Goal: Find specific page/section: Find specific page/section

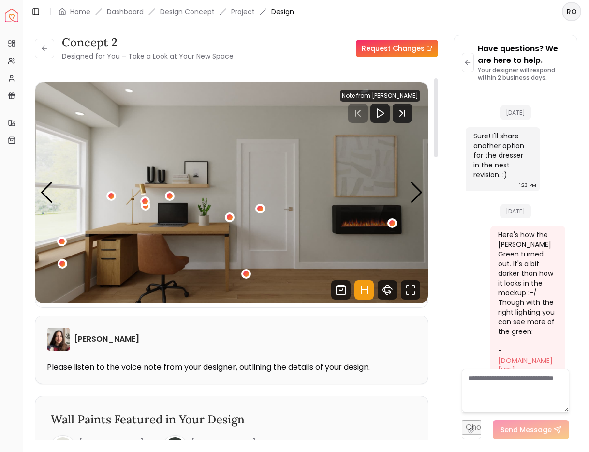
scroll to position [4207, 0]
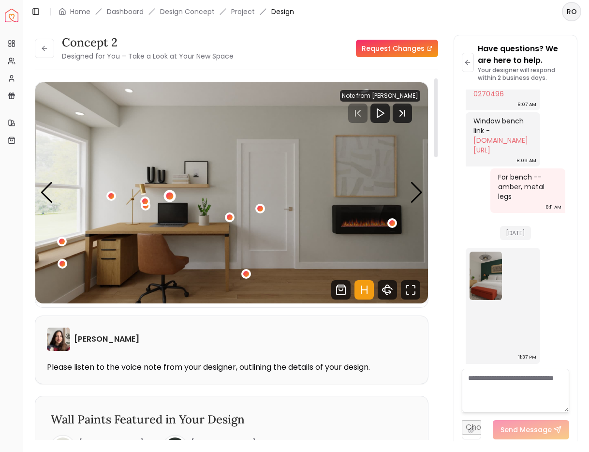
click at [169, 195] on div "4 / 5" at bounding box center [169, 195] width 7 height 7
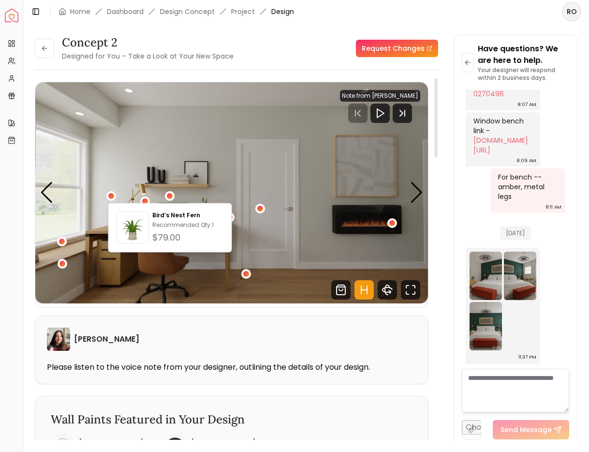
click at [174, 181] on img "4 / 5" at bounding box center [231, 192] width 393 height 221
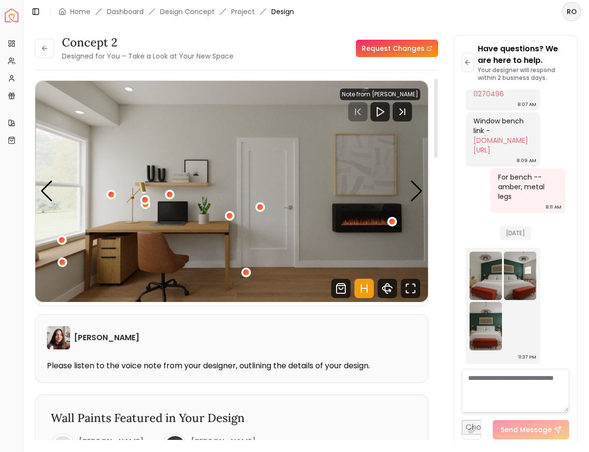
scroll to position [2, 0]
click at [146, 197] on div "4 / 5" at bounding box center [144, 199] width 7 height 7
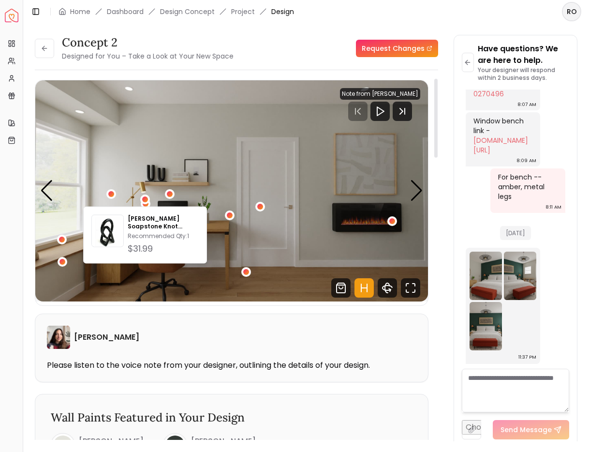
click at [112, 138] on img "4 / 5" at bounding box center [231, 190] width 393 height 221
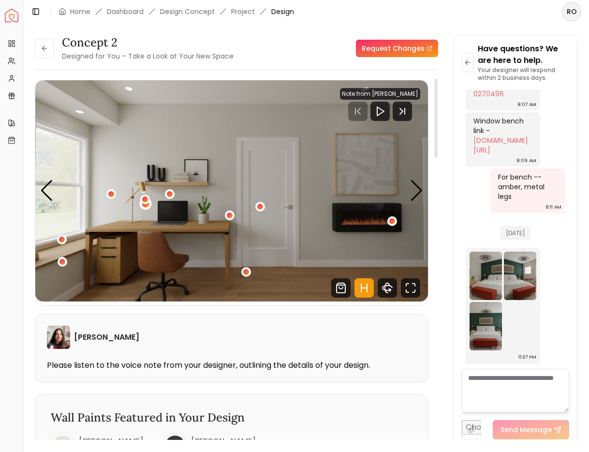
click at [148, 205] on div "4 / 5" at bounding box center [146, 204] width 12 height 12
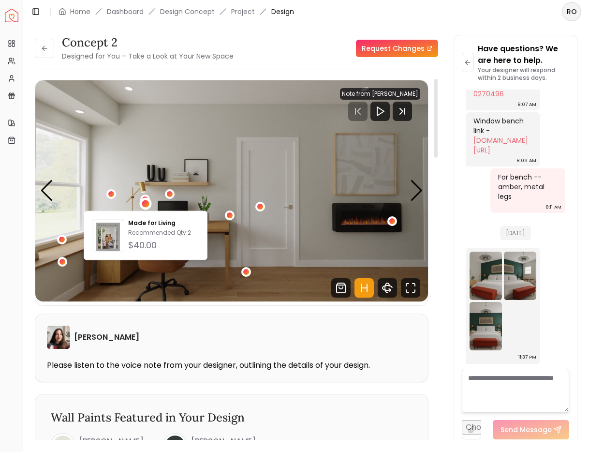
click at [122, 156] on img "4 / 5" at bounding box center [231, 190] width 393 height 221
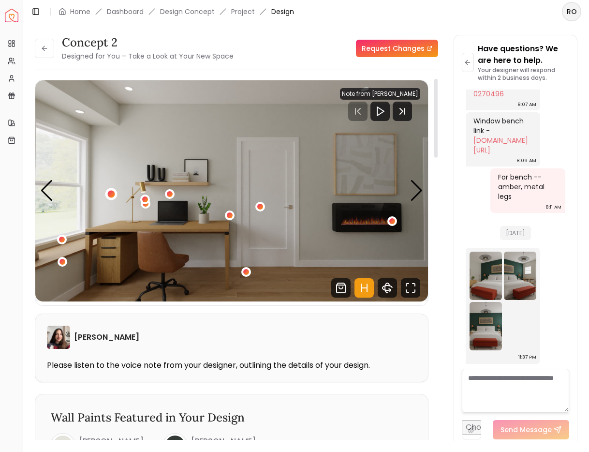
click at [111, 193] on div "4 / 5" at bounding box center [110, 193] width 7 height 7
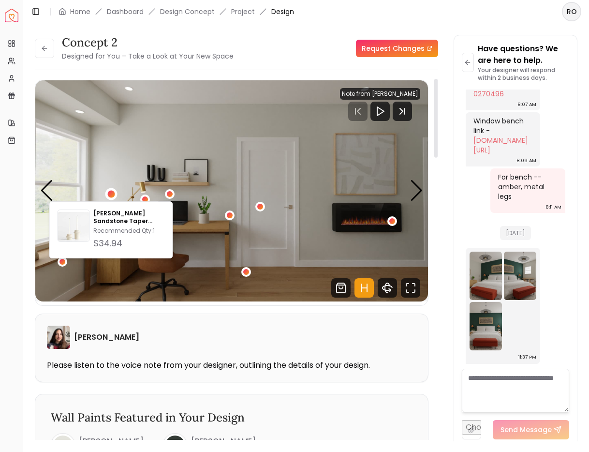
click at [117, 143] on img "4 / 5" at bounding box center [231, 190] width 393 height 221
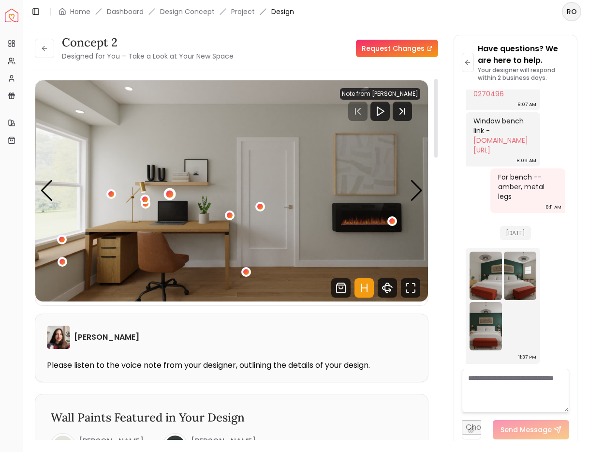
click at [175, 195] on div "4 / 5" at bounding box center [170, 194] width 12 height 12
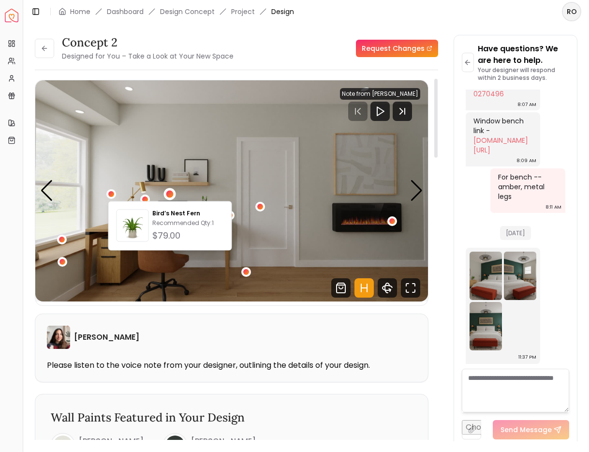
click at [277, 194] on img "4 / 5" at bounding box center [231, 190] width 393 height 221
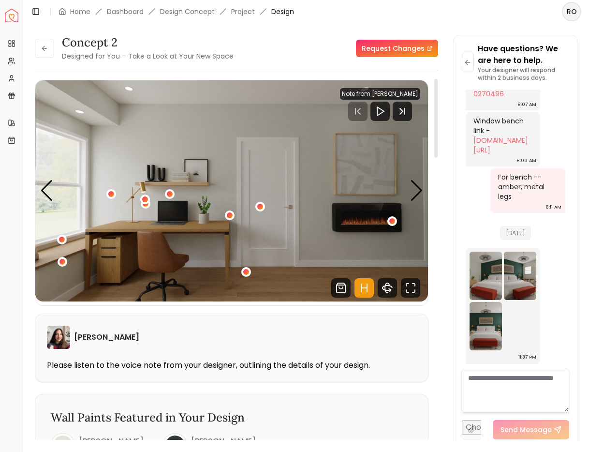
click at [263, 201] on img "4 / 5" at bounding box center [231, 190] width 393 height 221
click at [261, 207] on div "4 / 5" at bounding box center [260, 206] width 7 height 7
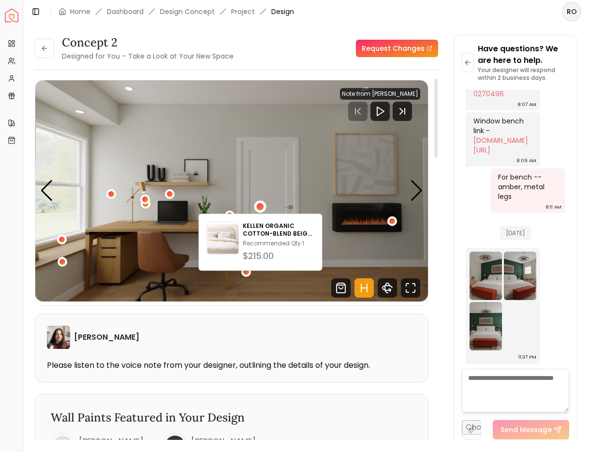
click at [258, 164] on img "4 / 5" at bounding box center [231, 190] width 393 height 221
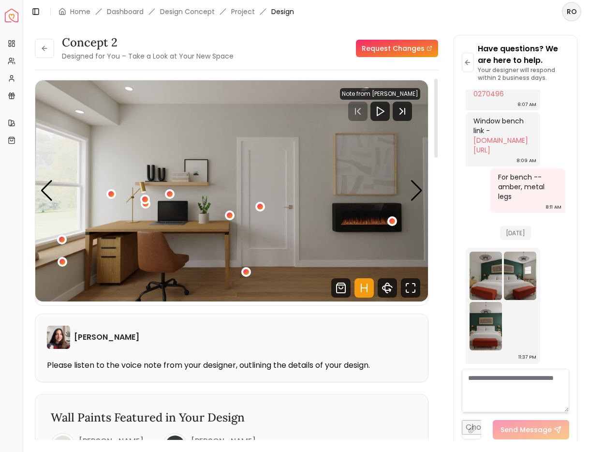
click at [223, 216] on img "4 / 5" at bounding box center [231, 190] width 393 height 221
click at [230, 216] on div "4 / 5" at bounding box center [229, 214] width 7 height 7
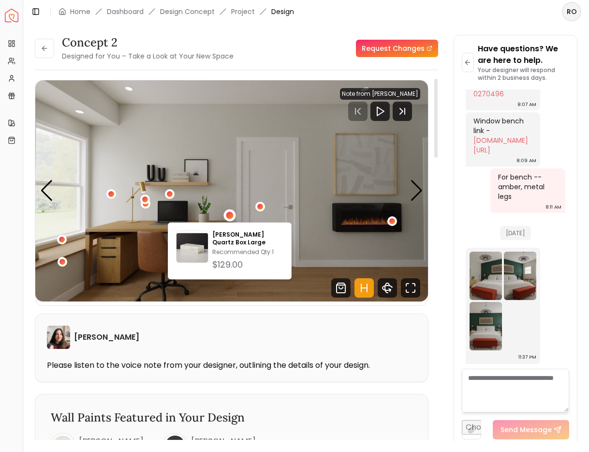
click at [337, 248] on img "4 / 5" at bounding box center [231, 190] width 393 height 221
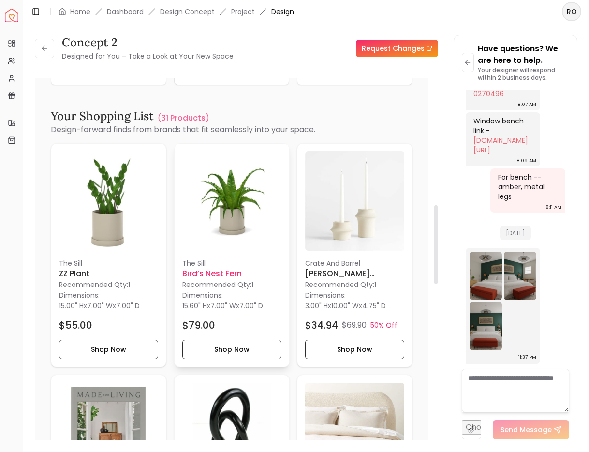
scroll to position [565, 0]
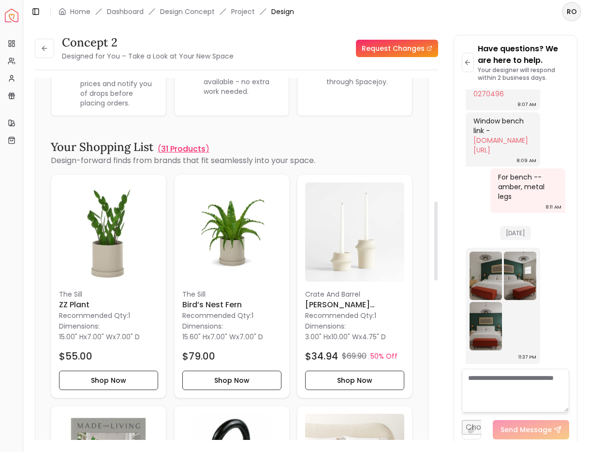
click at [187, 149] on p "31 Products" at bounding box center [183, 149] width 44 height 12
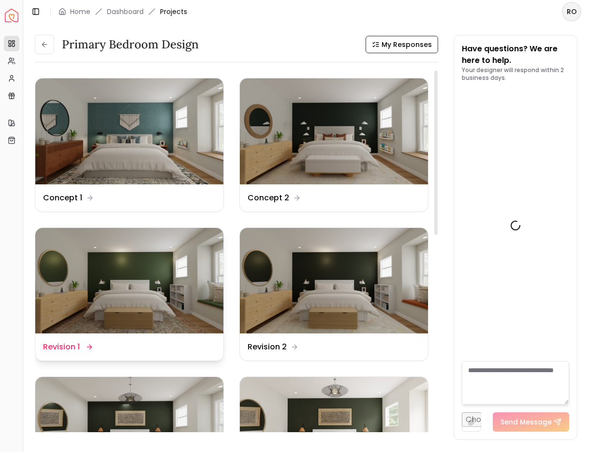
click at [164, 267] on img at bounding box center [129, 281] width 188 height 106
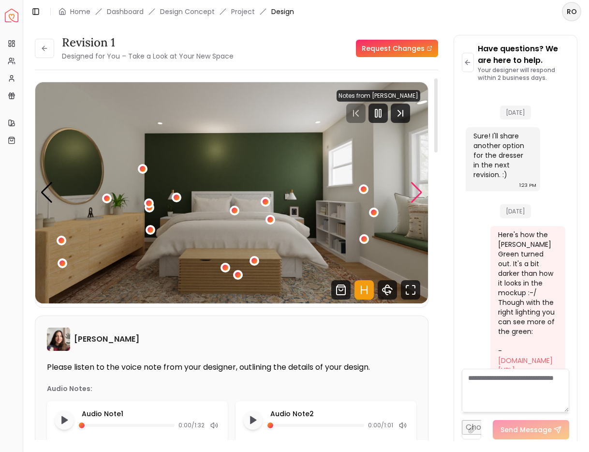
click at [416, 194] on div "Next slide" at bounding box center [416, 192] width 13 height 21
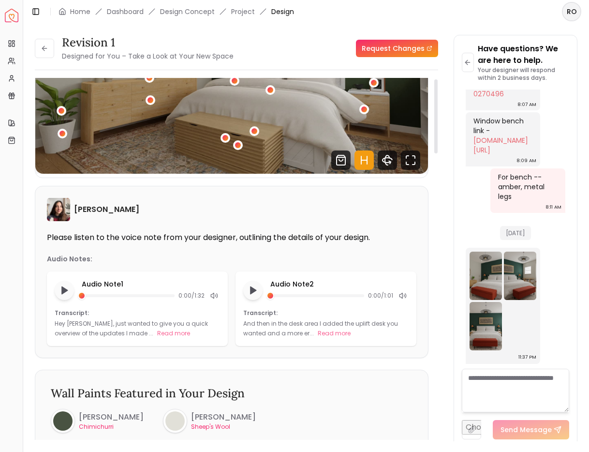
scroll to position [2, 0]
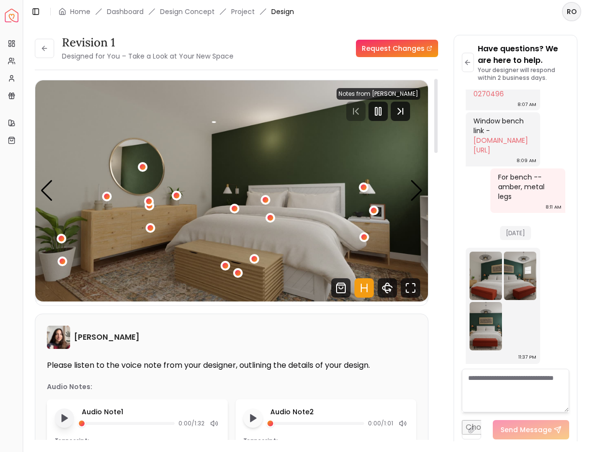
click at [68, 417] on icon "Play audio note" at bounding box center [64, 418] width 10 height 10
click at [68, 417] on icon "Pause audio note" at bounding box center [64, 417] width 10 height 10
click at [377, 115] on rect "Pause" at bounding box center [376, 111] width 2 height 8
click at [418, 190] on div "Next slide" at bounding box center [416, 190] width 13 height 21
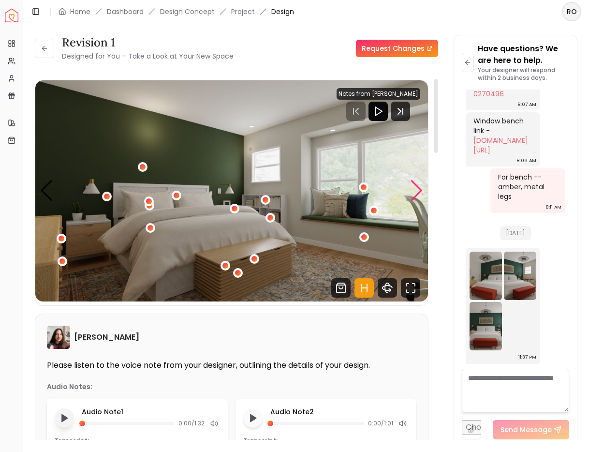
click at [418, 190] on div "Next slide" at bounding box center [416, 190] width 13 height 21
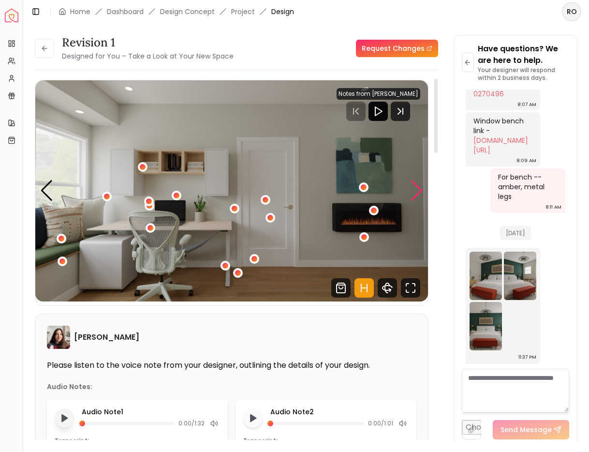
click at [418, 190] on div "Next slide" at bounding box center [416, 190] width 13 height 21
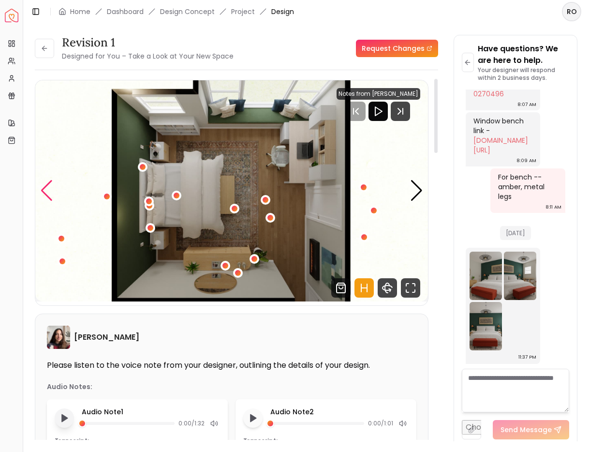
click at [43, 187] on div "Previous slide" at bounding box center [46, 190] width 13 height 21
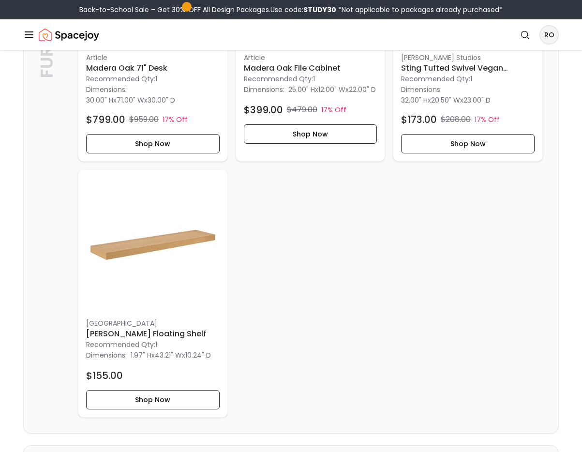
scroll to position [3052, 0]
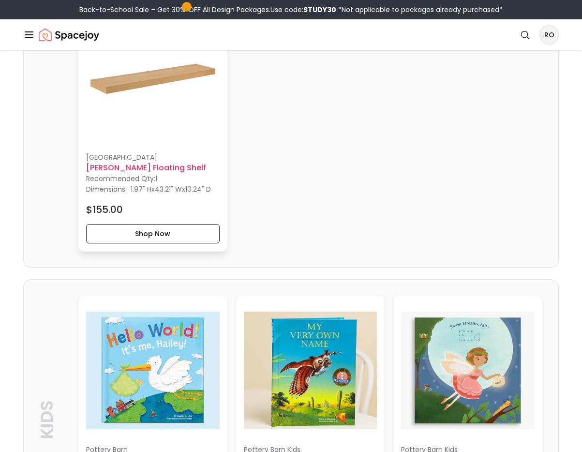
click at [152, 174] on h6 "[PERSON_NAME] Floating Shelf" at bounding box center [152, 168] width 133 height 12
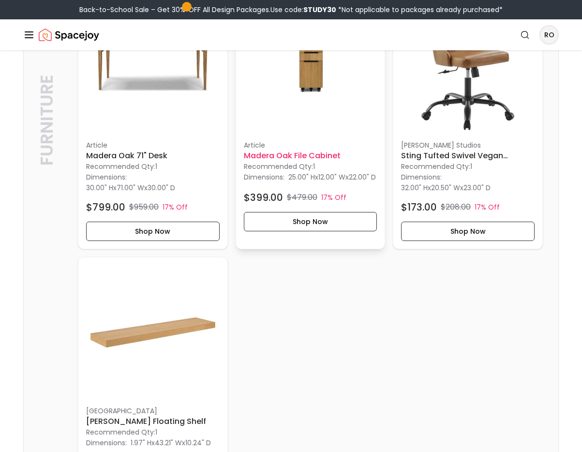
scroll to position [2869, 0]
